Goal: Information Seeking & Learning: Learn about a topic

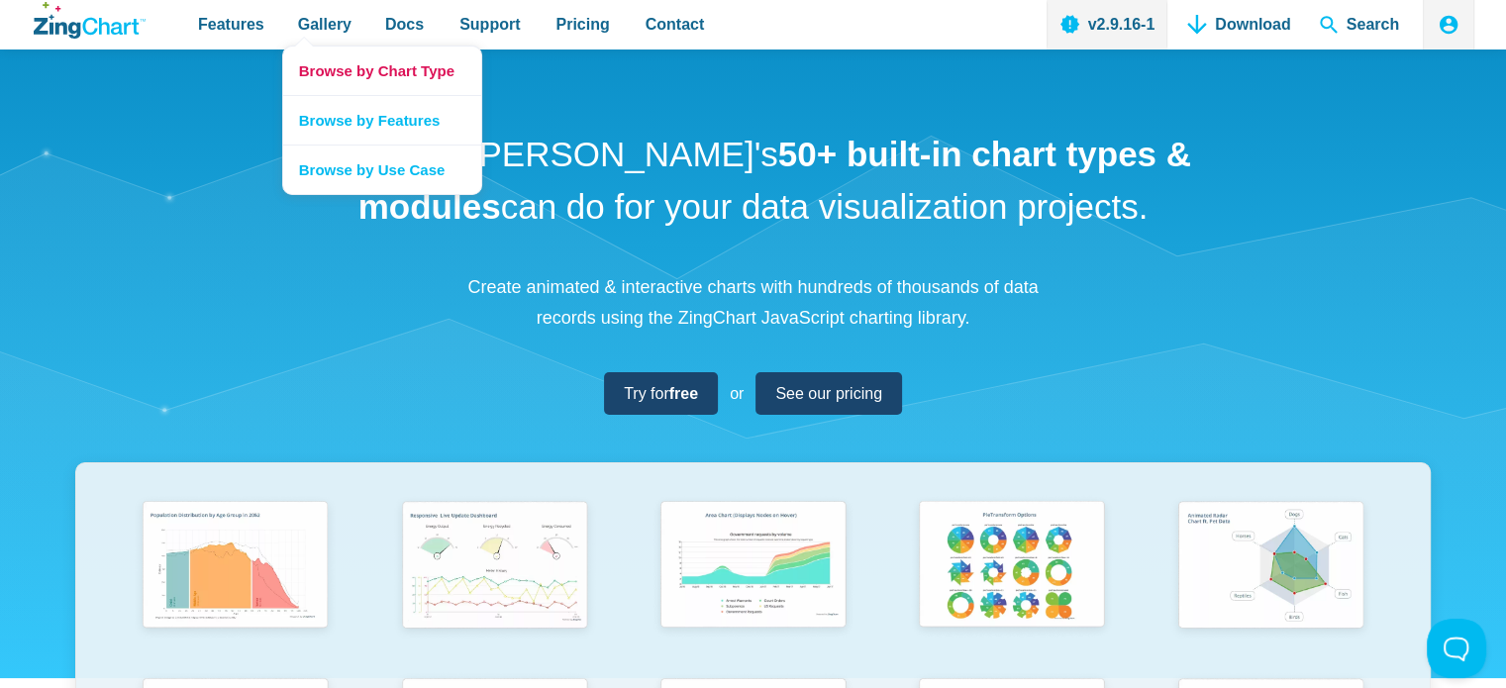
click at [374, 71] on link "Browse by Chart Type" at bounding box center [382, 71] width 198 height 49
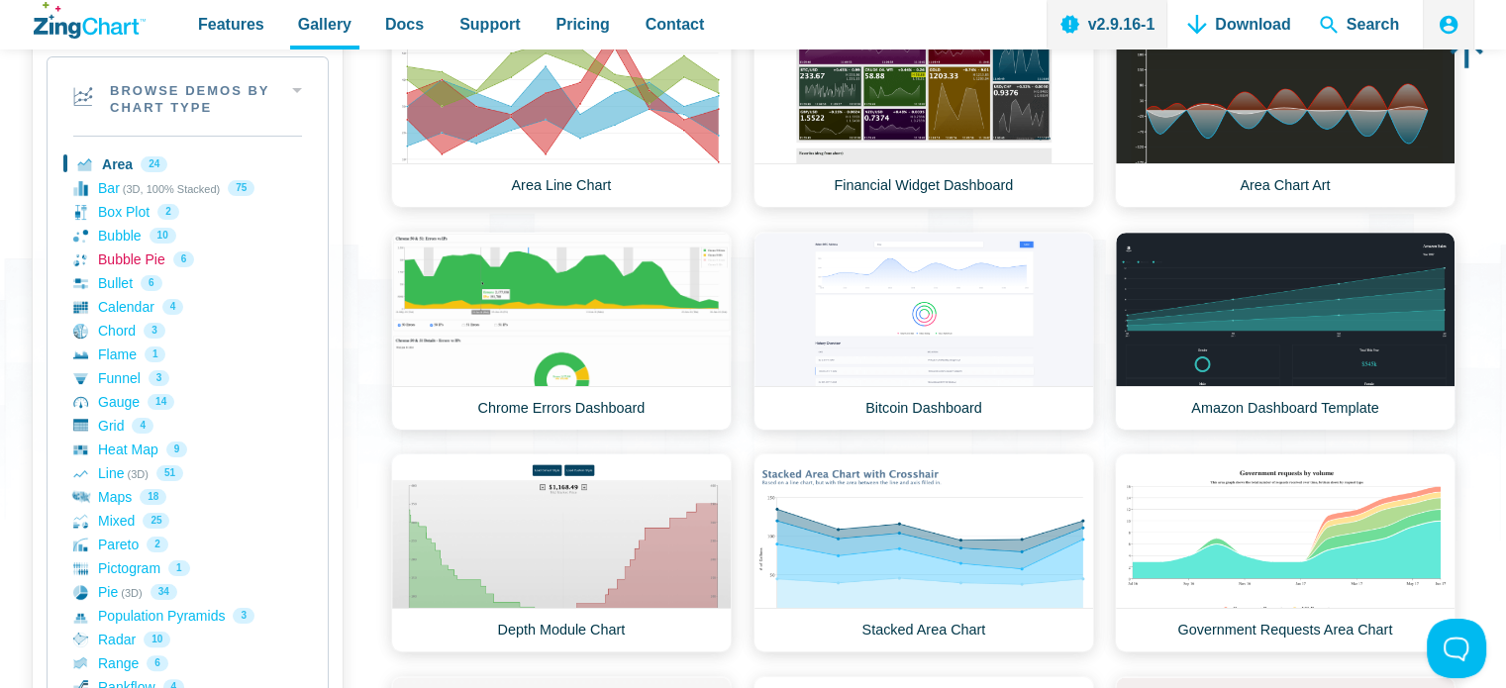
scroll to position [396, 0]
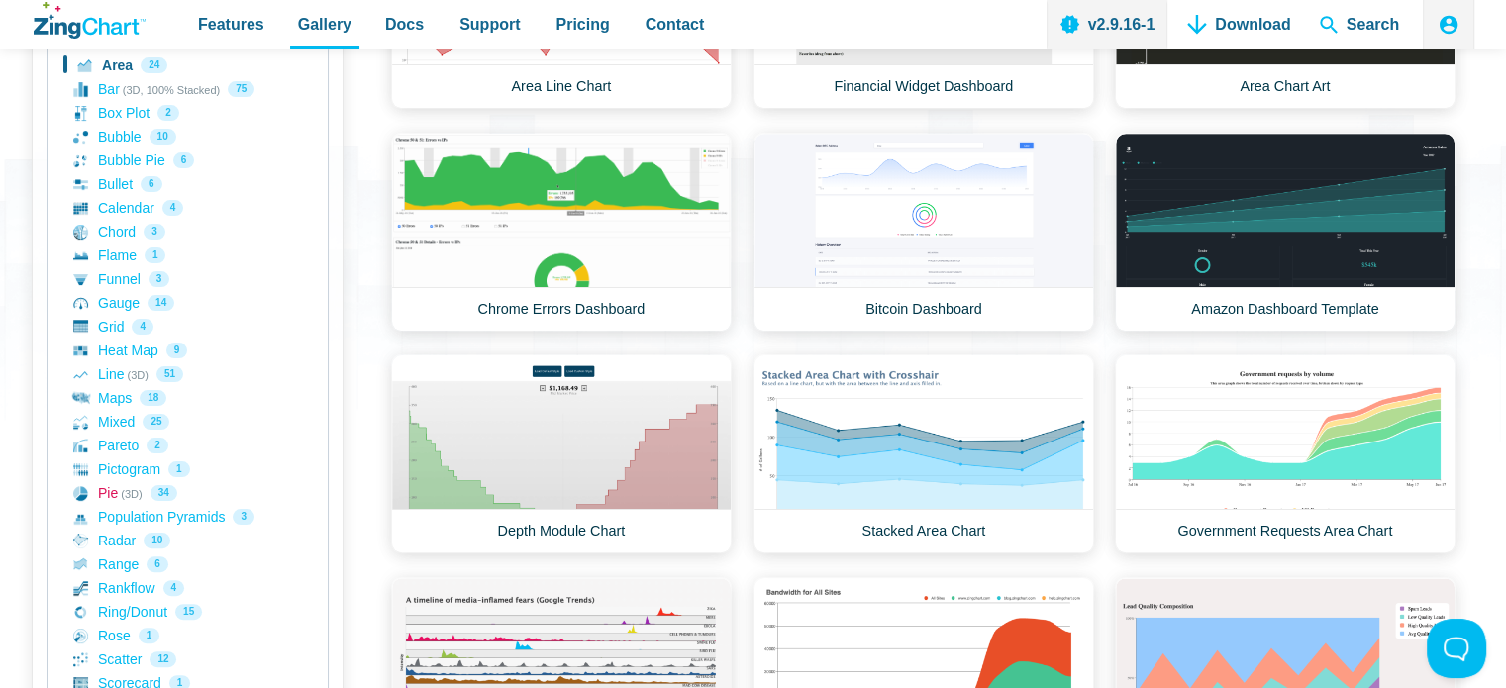
click at [103, 492] on link "Pie (3D) 34" at bounding box center [187, 493] width 229 height 24
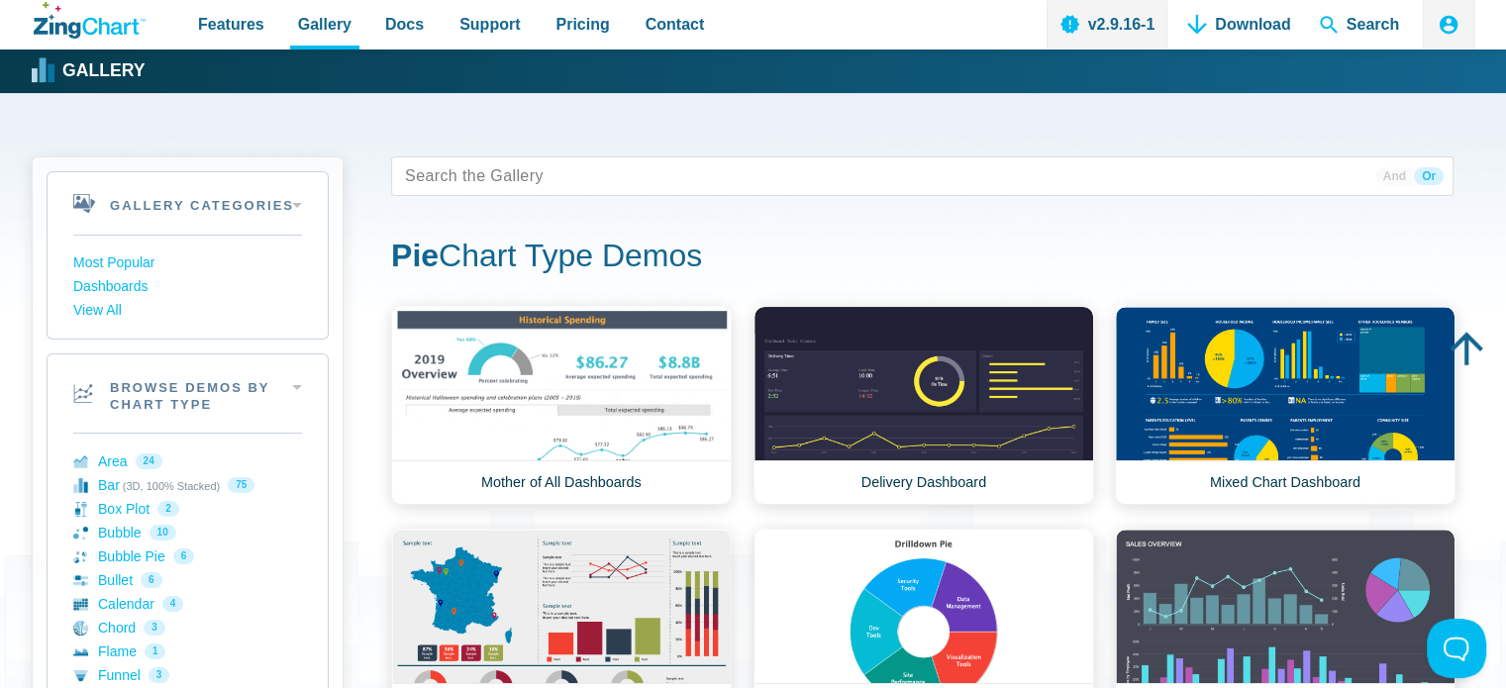
scroll to position [198, 0]
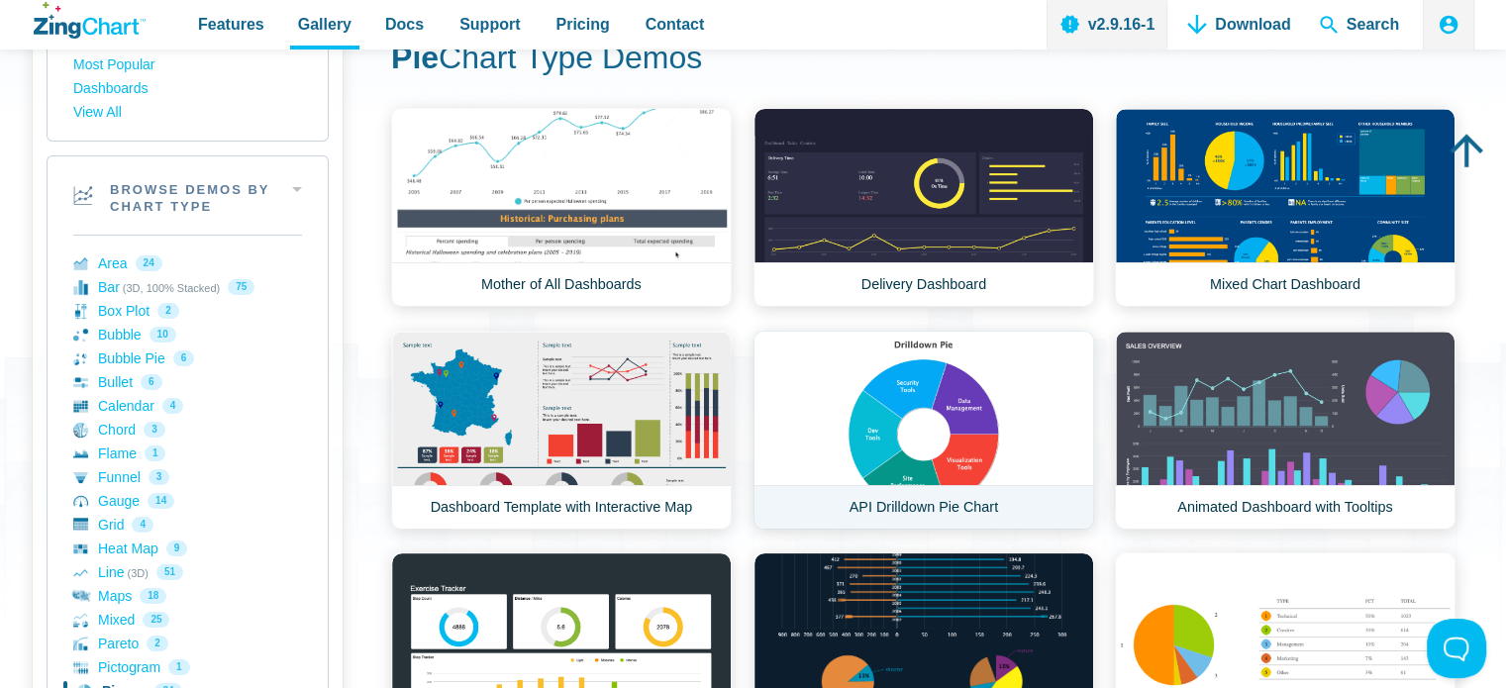
click at [921, 430] on link "API Drilldown Pie Chart" at bounding box center [923, 430] width 341 height 199
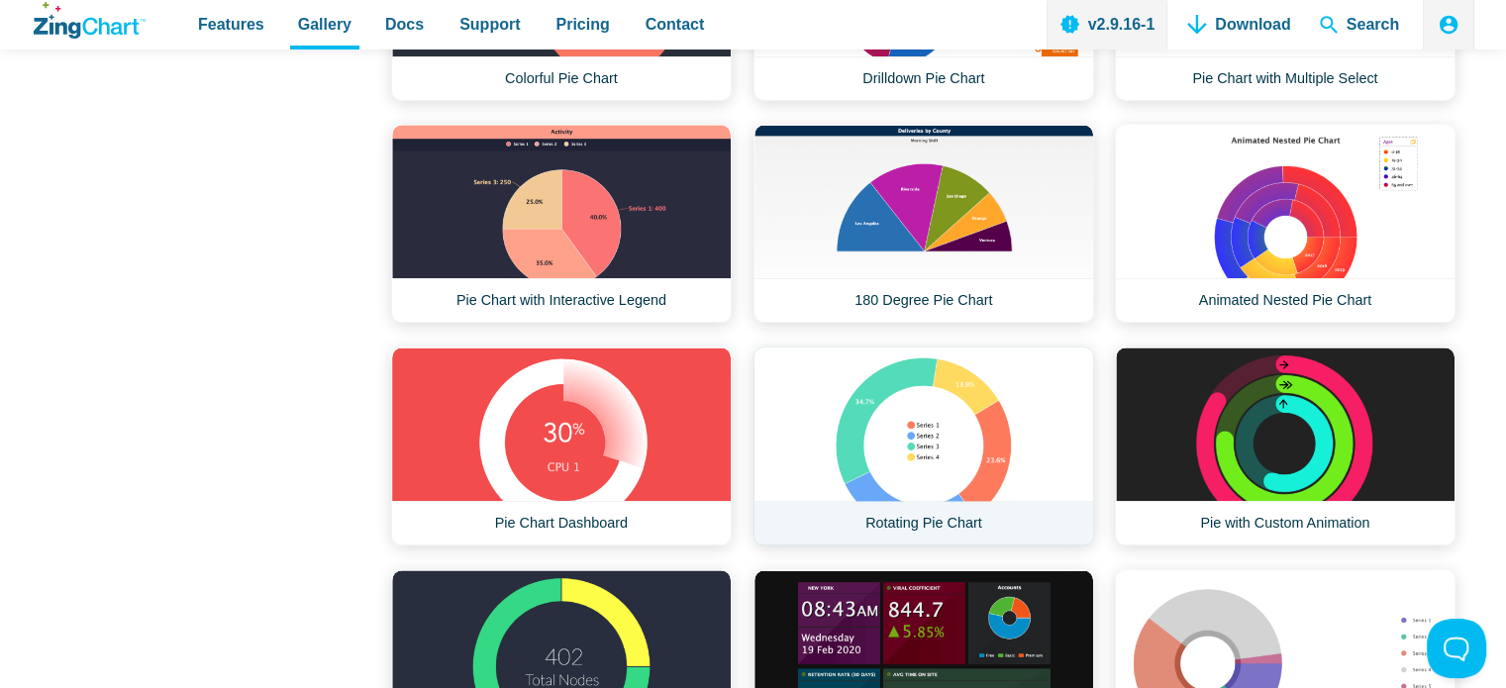
scroll to position [2079, 0]
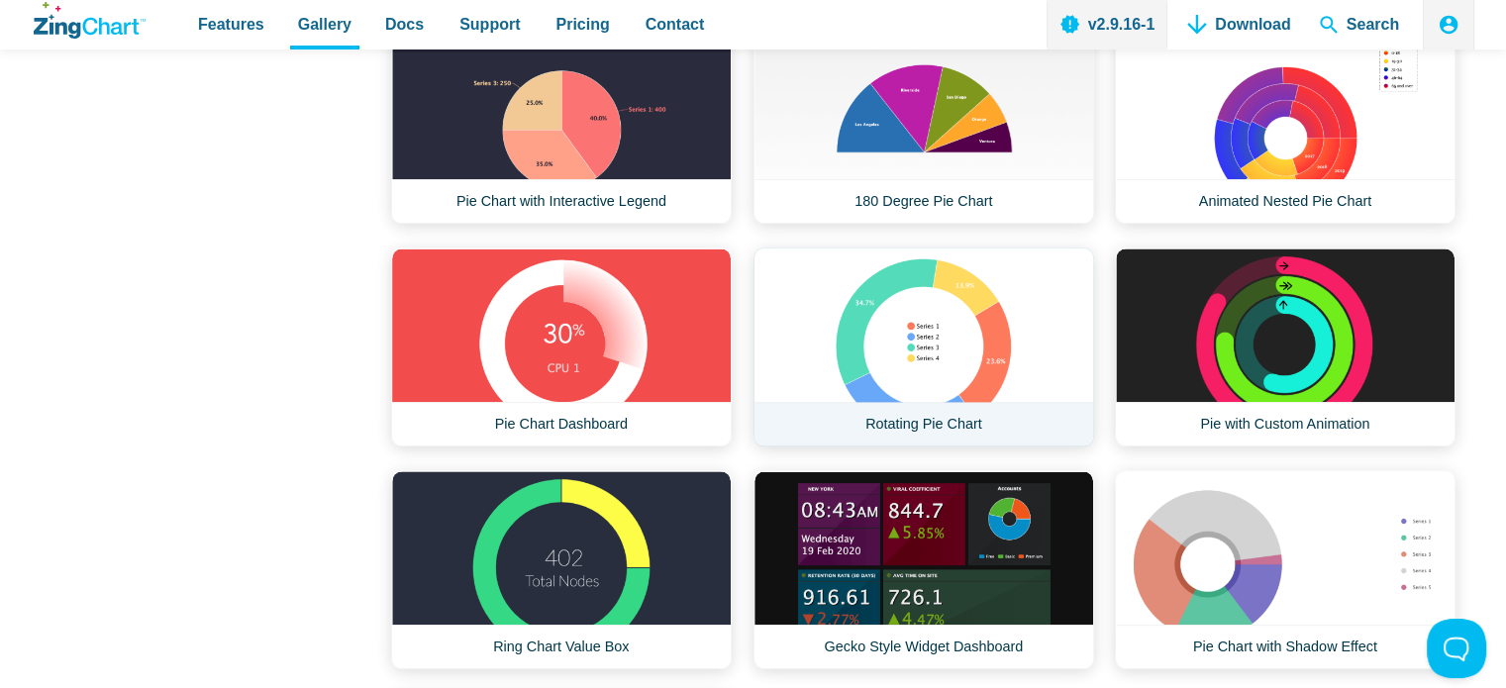
click at [916, 318] on link "Rotating Pie Chart" at bounding box center [923, 346] width 341 height 199
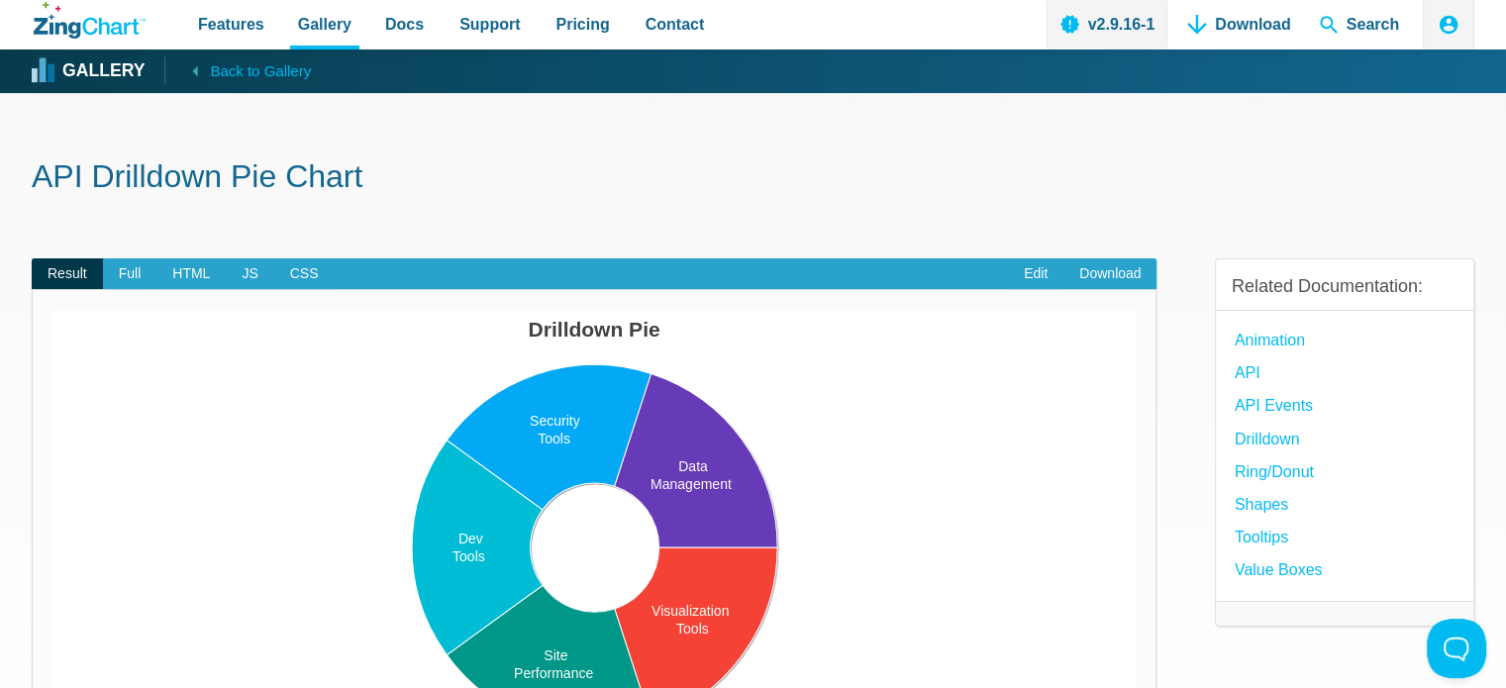
scroll to position [99, 0]
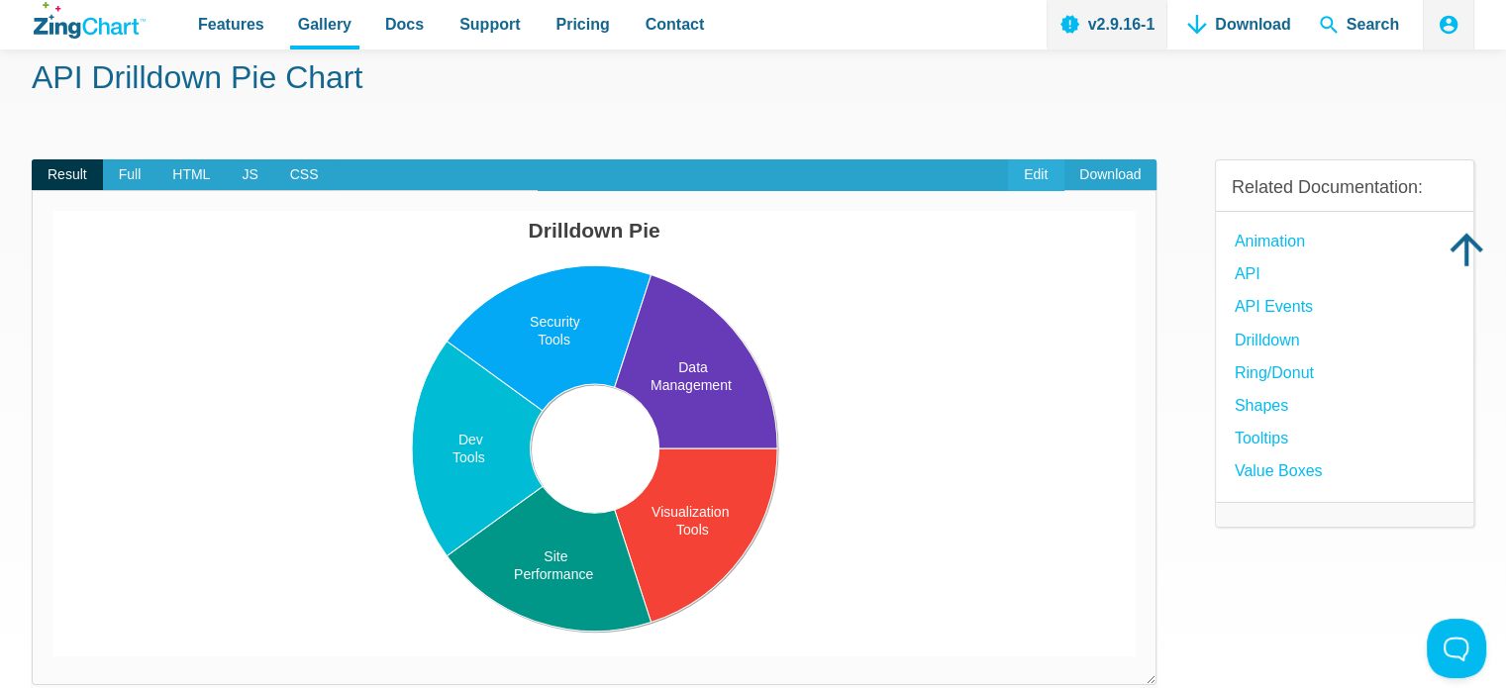
click at [1032, 176] on link "Edit" at bounding box center [1035, 175] width 55 height 32
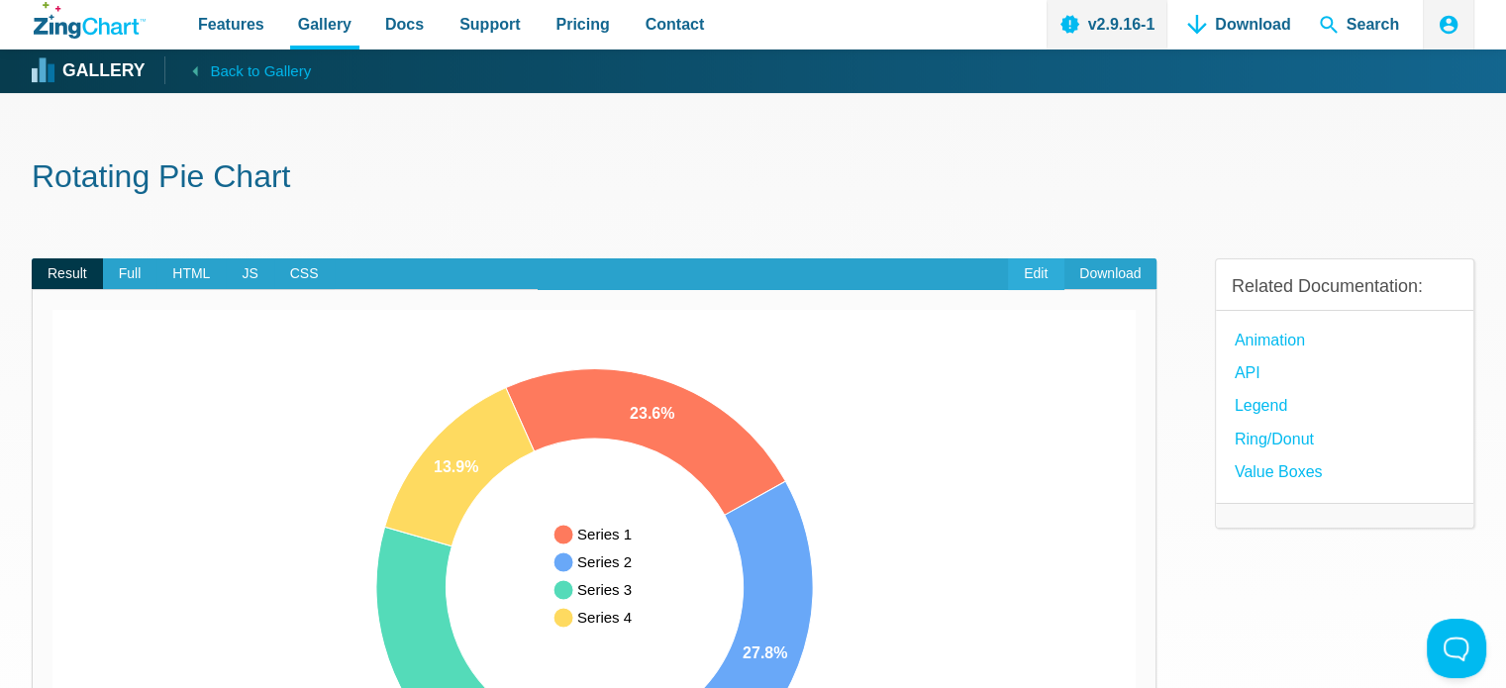
click at [1033, 276] on link "Edit" at bounding box center [1035, 274] width 55 height 32
